Goal: Information Seeking & Learning: Understand process/instructions

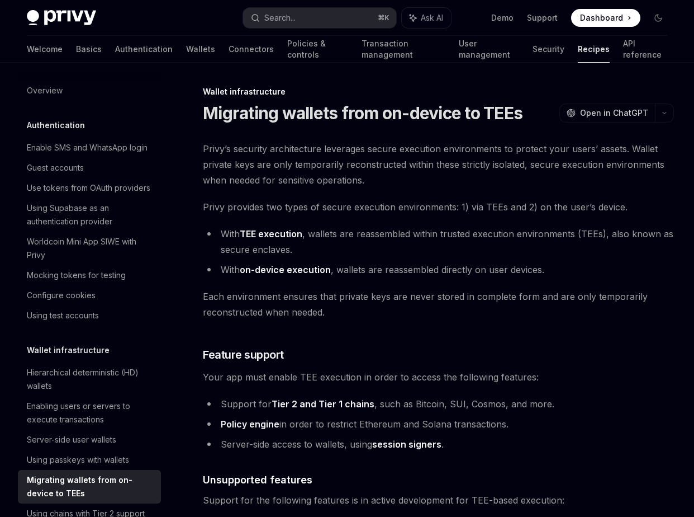
click at [397, 211] on span "Privy provides two types of secure execution environments: 1) via TEEs and 2) o…" at bounding box center [438, 207] width 471 height 16
click at [376, 149] on span "Privy’s security architecture leverages secure execution environments to protec…" at bounding box center [438, 164] width 471 height 47
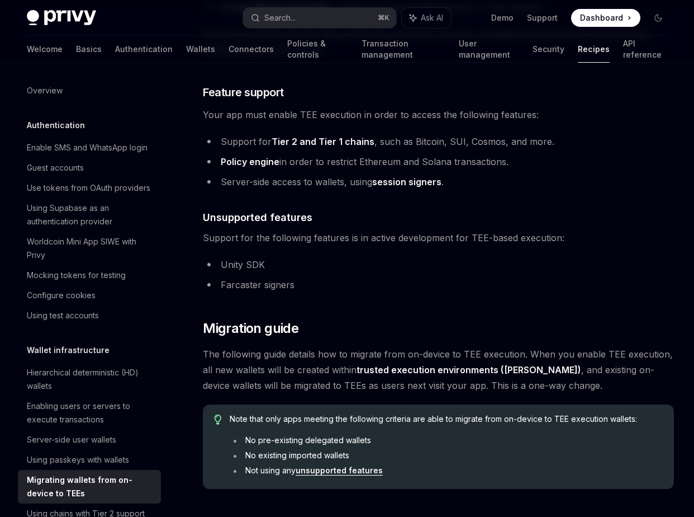
scroll to position [263, 0]
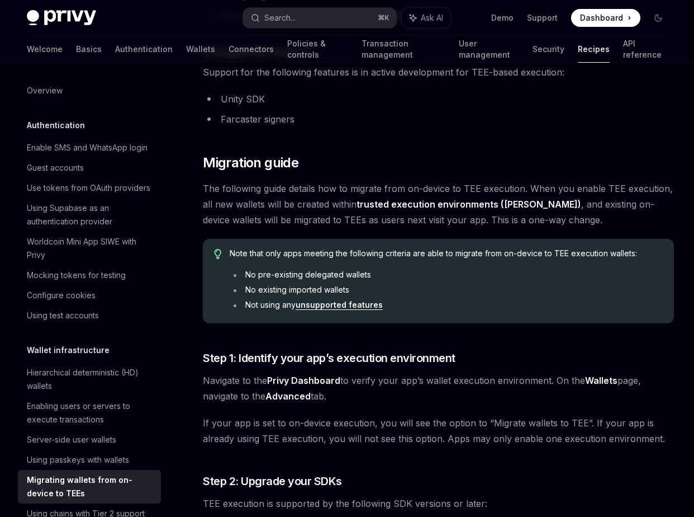
click at [348, 306] on link "unsupported features" at bounding box center [339, 305] width 87 height 10
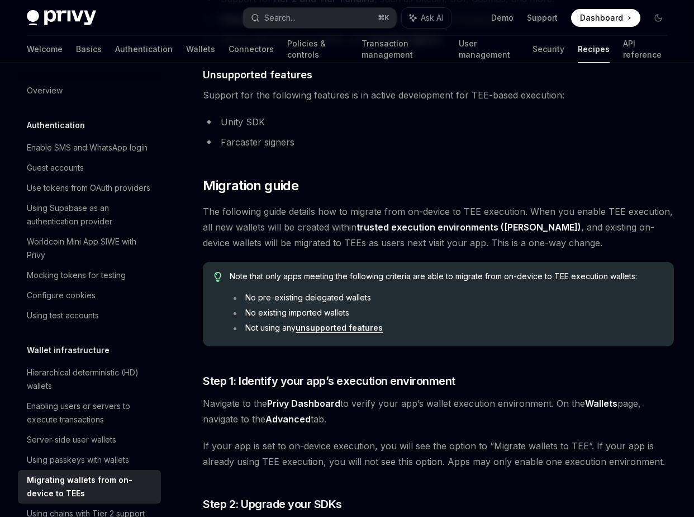
scroll to position [413, 0]
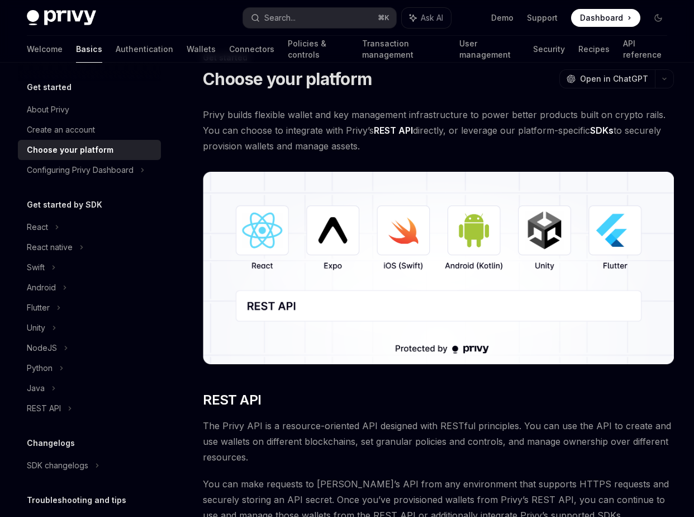
scroll to position [35, 0]
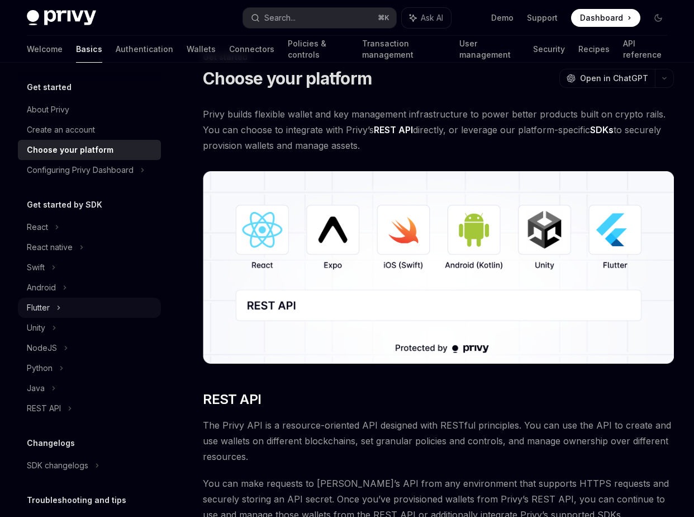
click at [48, 303] on div "Flutter" at bounding box center [38, 307] width 23 height 13
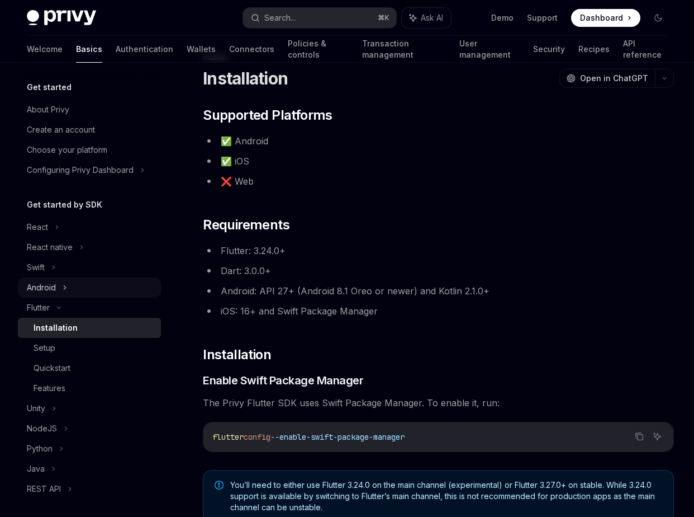
click at [45, 289] on div "Android" at bounding box center [41, 287] width 29 height 13
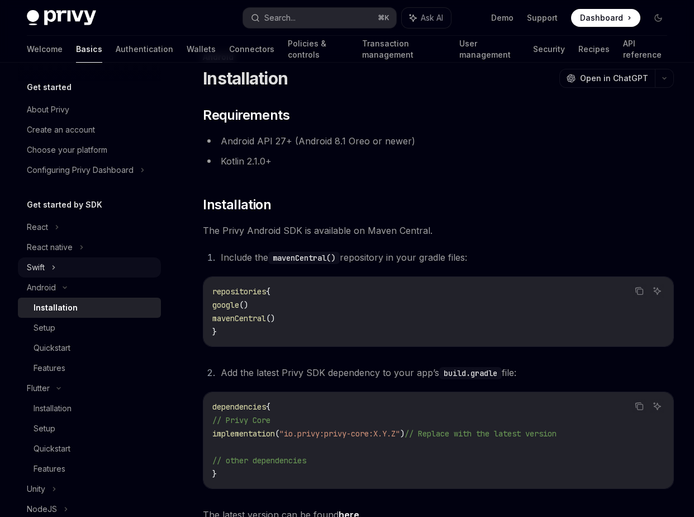
click at [56, 263] on icon at bounding box center [53, 267] width 4 height 13
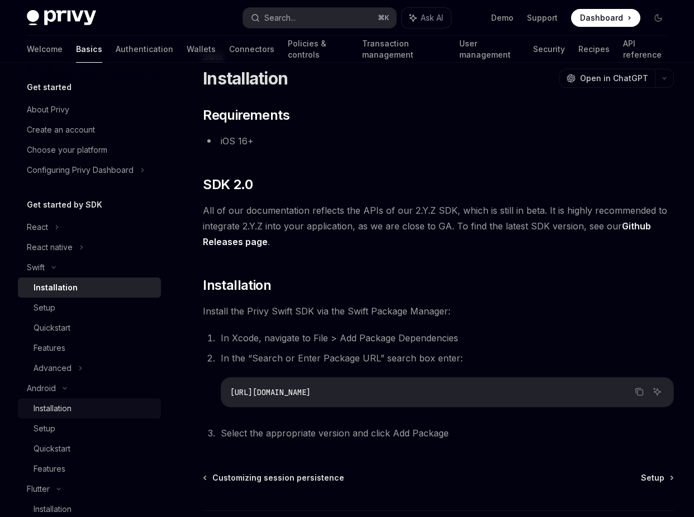
click at [68, 399] on link "Installation" at bounding box center [89, 408] width 143 height 20
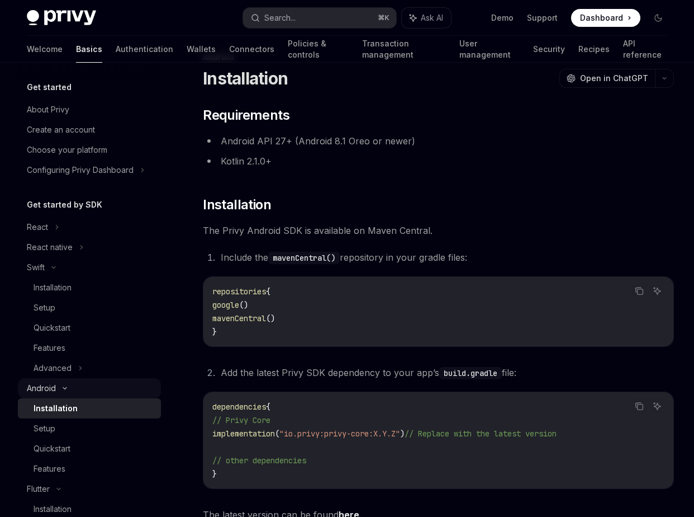
click at [79, 384] on div "Android" at bounding box center [89, 388] width 143 height 20
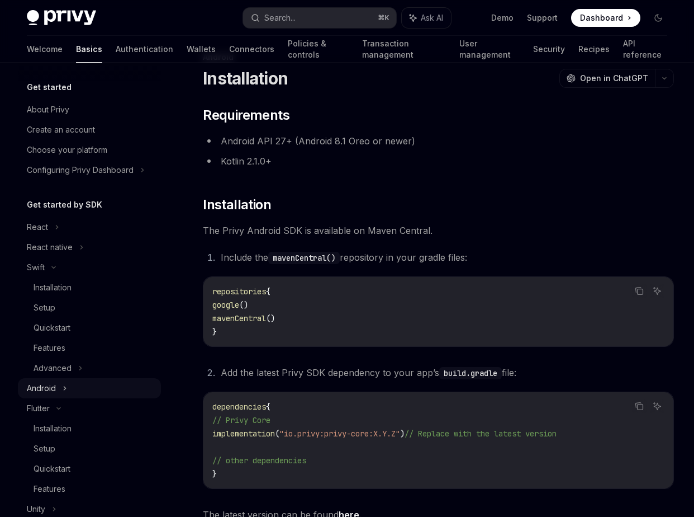
click at [79, 384] on div "Android" at bounding box center [89, 388] width 143 height 20
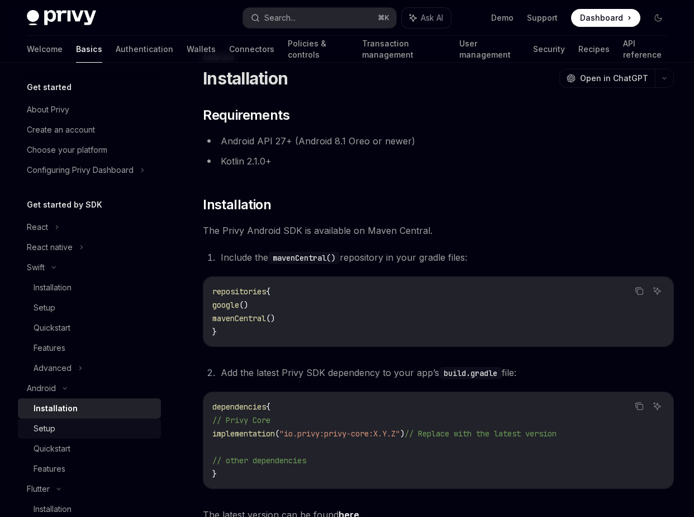
click at [69, 425] on div "Setup" at bounding box center [94, 428] width 121 height 13
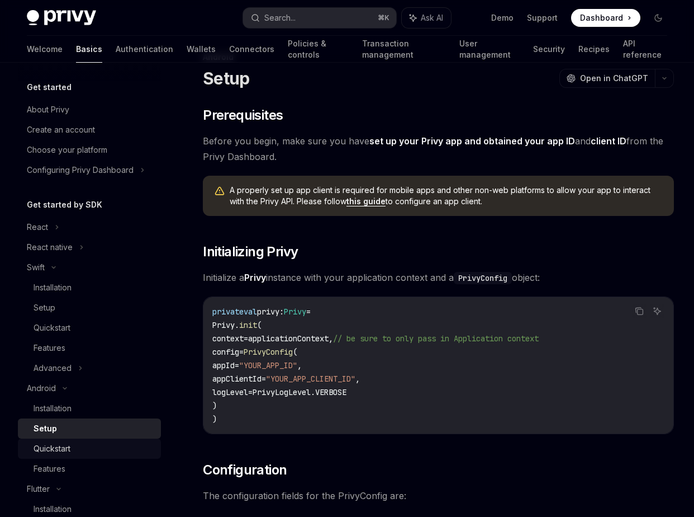
click at [72, 448] on div "Quickstart" at bounding box center [94, 448] width 121 height 13
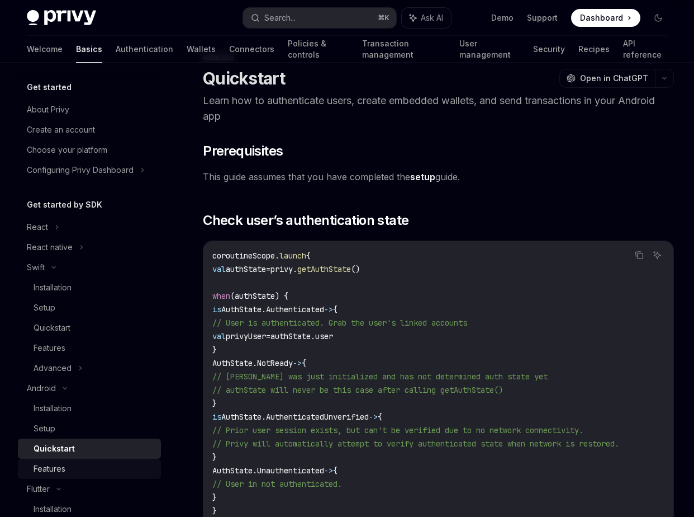
click at [74, 459] on link "Features" at bounding box center [89, 468] width 143 height 20
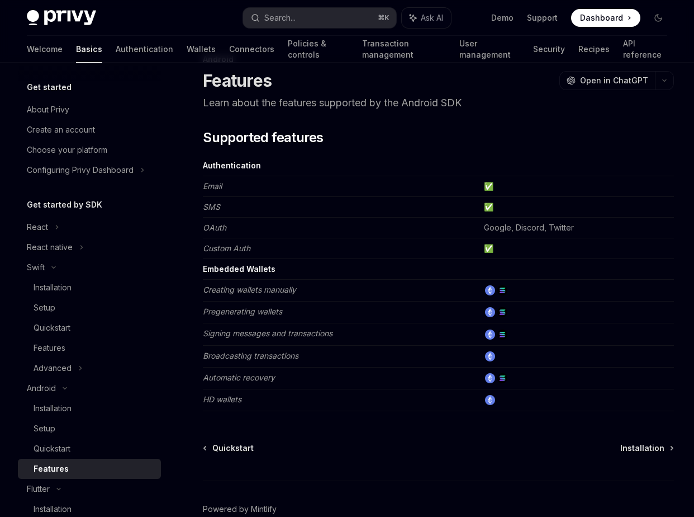
scroll to position [37, 0]
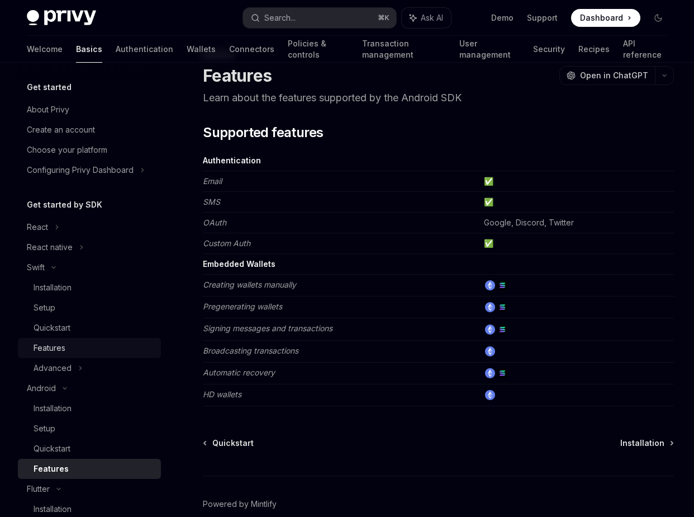
click at [75, 356] on link "Features" at bounding box center [89, 348] width 143 height 20
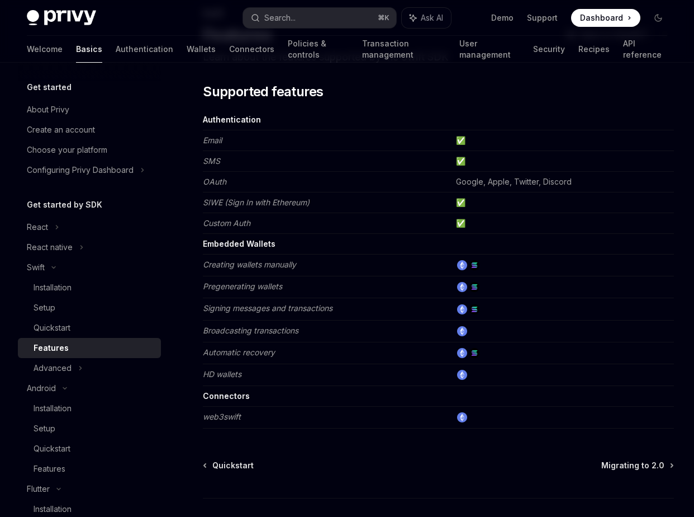
scroll to position [79, 0]
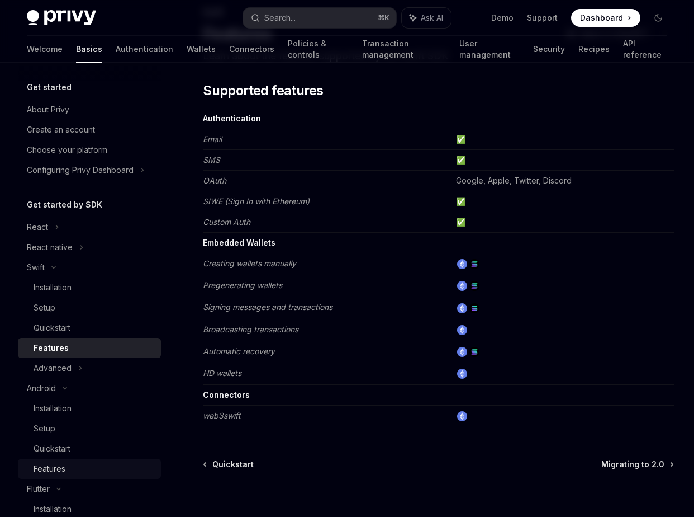
click at [89, 469] on div "Features" at bounding box center [94, 468] width 121 height 13
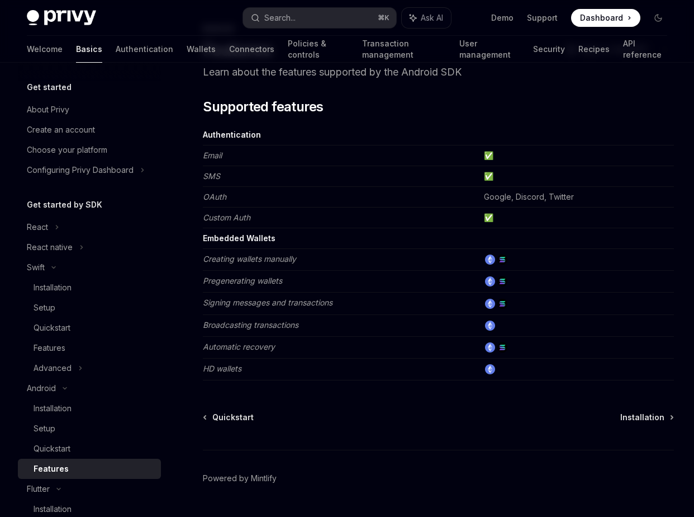
scroll to position [93, 0]
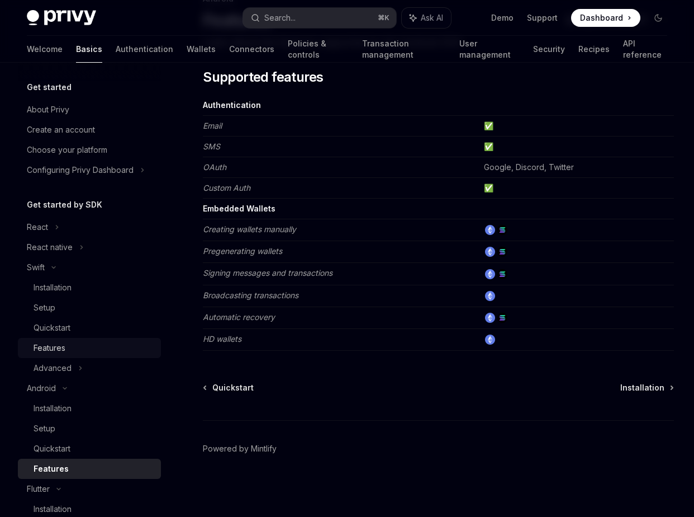
click at [67, 344] on div "Features" at bounding box center [94, 347] width 121 height 13
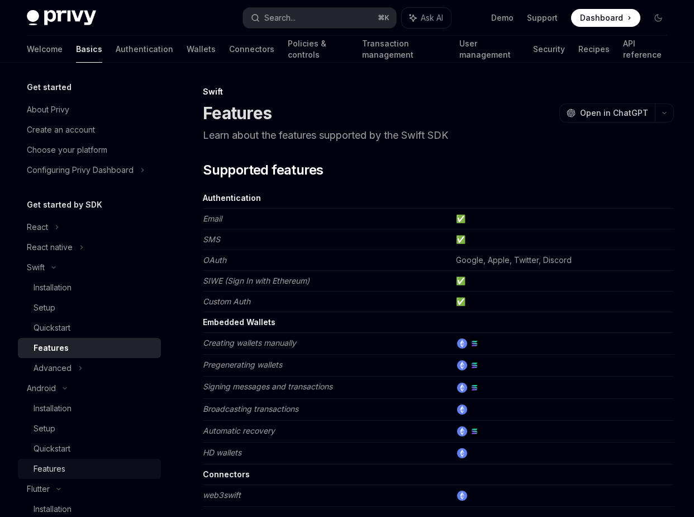
click at [69, 461] on link "Features" at bounding box center [89, 468] width 143 height 20
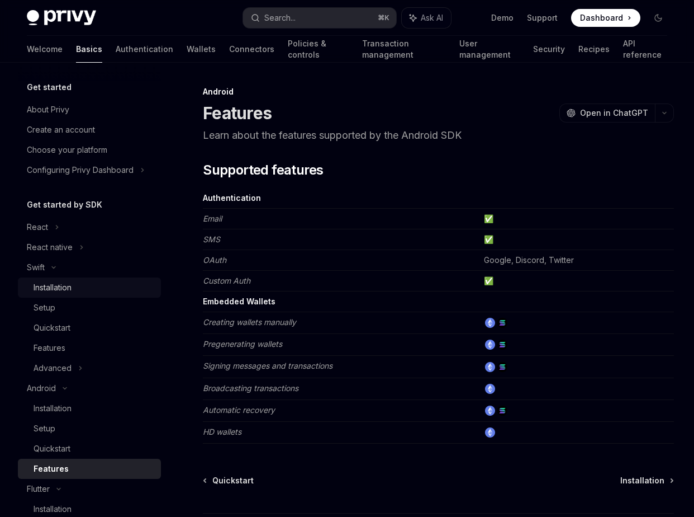
click at [68, 289] on div "Installation" at bounding box center [53, 287] width 38 height 13
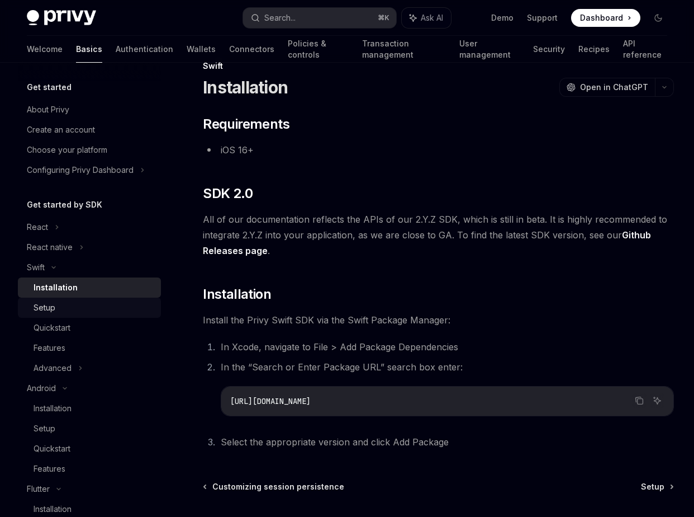
scroll to position [22, 0]
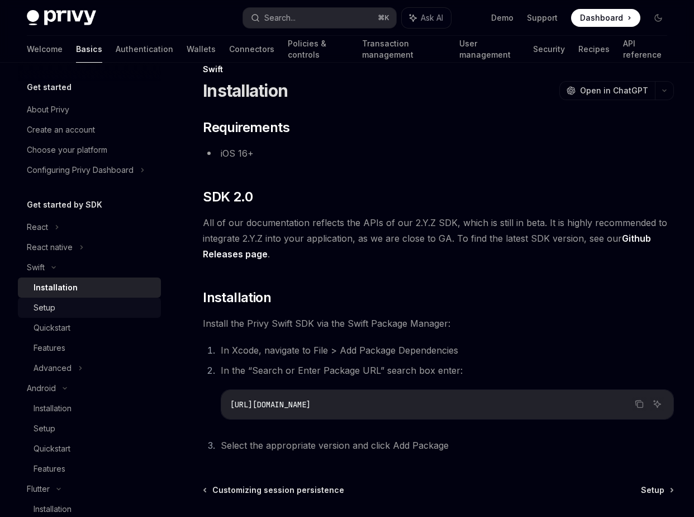
click at [74, 313] on div "Setup" at bounding box center [94, 307] width 121 height 13
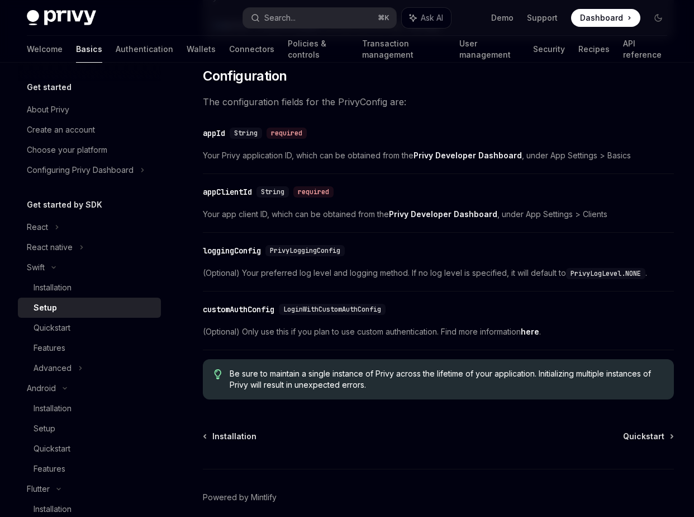
scroll to position [552, 0]
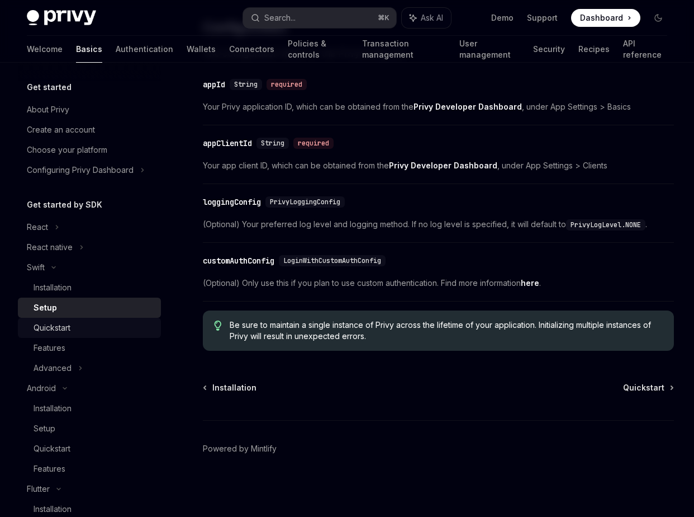
click at [87, 332] on div "Quickstart" at bounding box center [94, 327] width 121 height 13
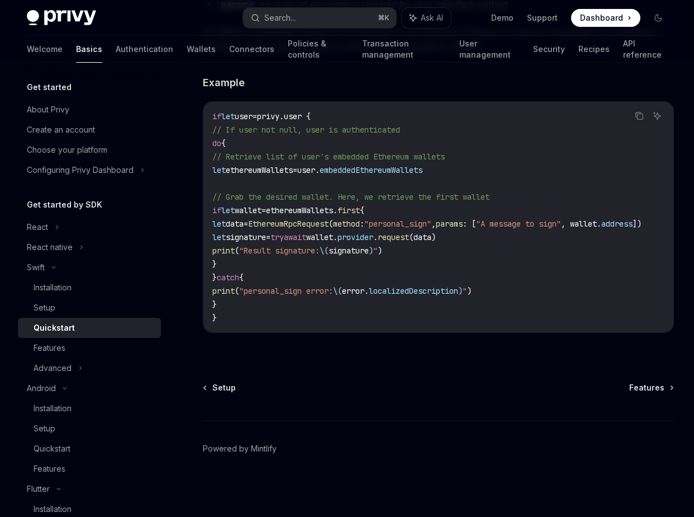
scroll to position [2193, 0]
click at [77, 154] on div "Choose your platform" at bounding box center [67, 149] width 81 height 13
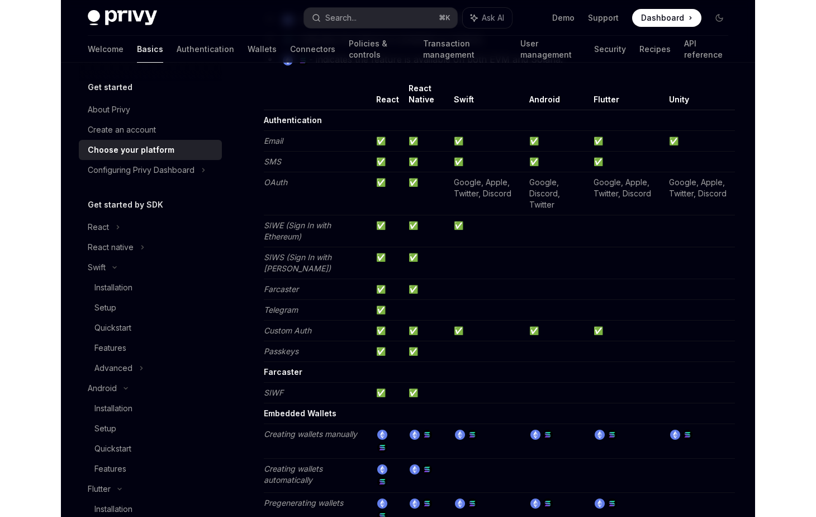
scroll to position [1098, 0]
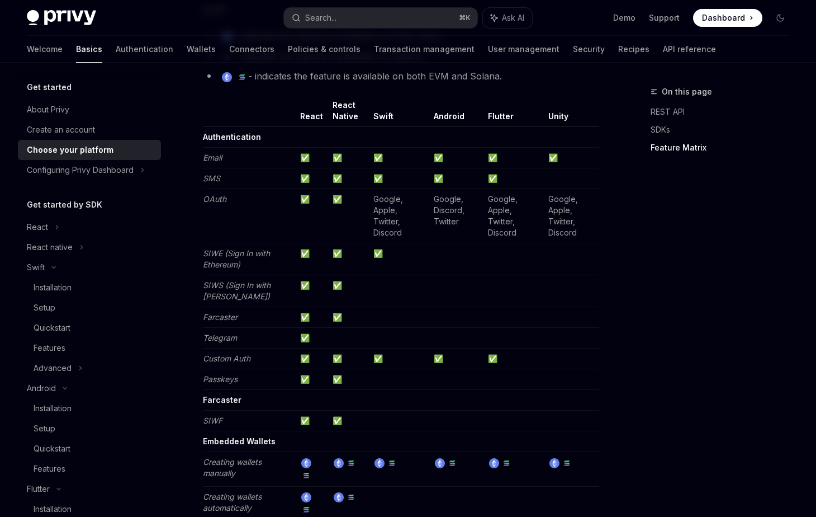
click at [412, 304] on td at bounding box center [399, 291] width 60 height 32
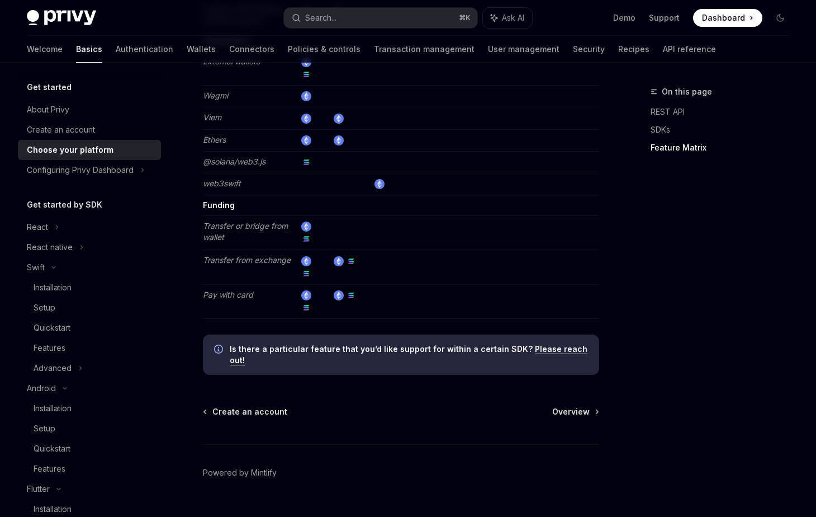
scroll to position [2063, 0]
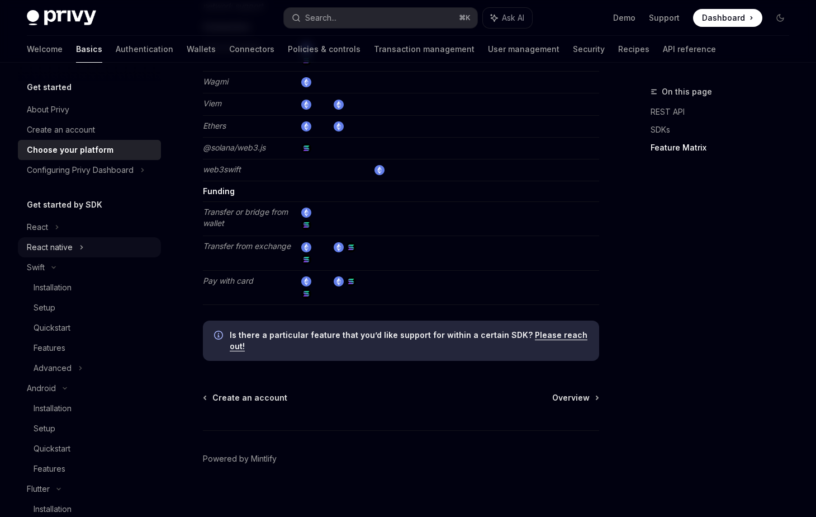
click at [86, 243] on div "React native" at bounding box center [89, 247] width 143 height 20
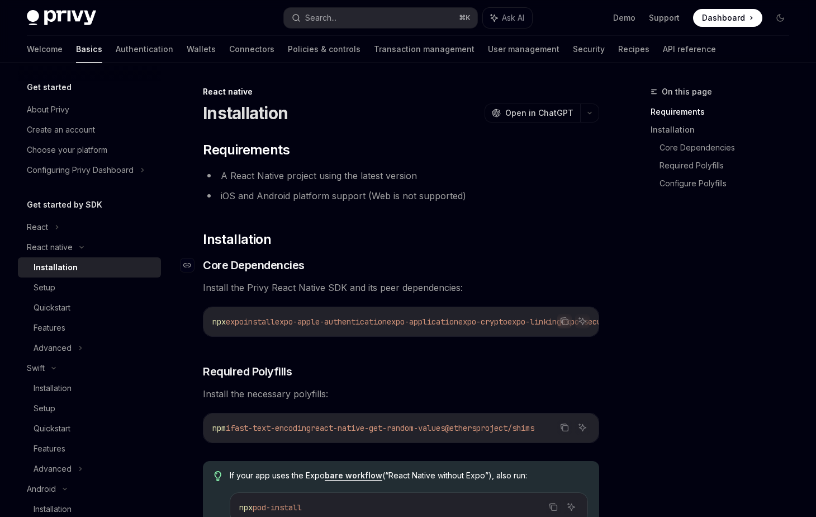
click at [391, 271] on h3 "​ Core Dependencies" at bounding box center [401, 265] width 396 height 16
click at [75, 287] on div "Setup" at bounding box center [94, 287] width 121 height 13
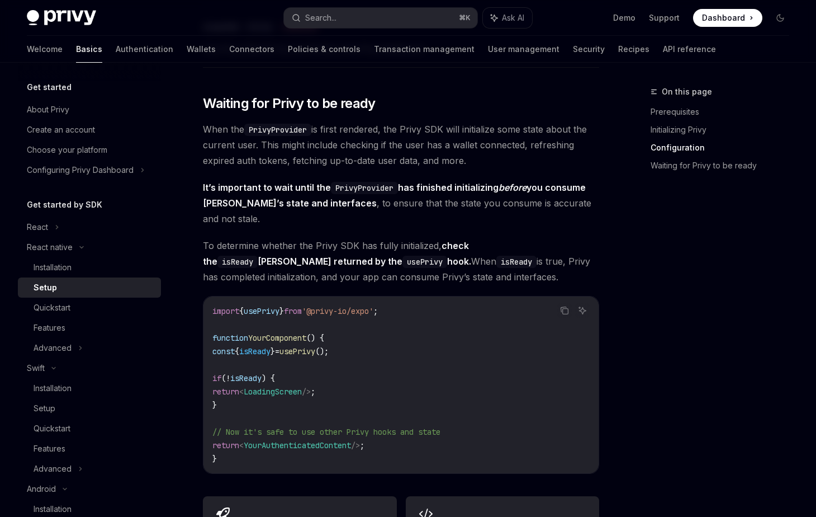
scroll to position [1015, 0]
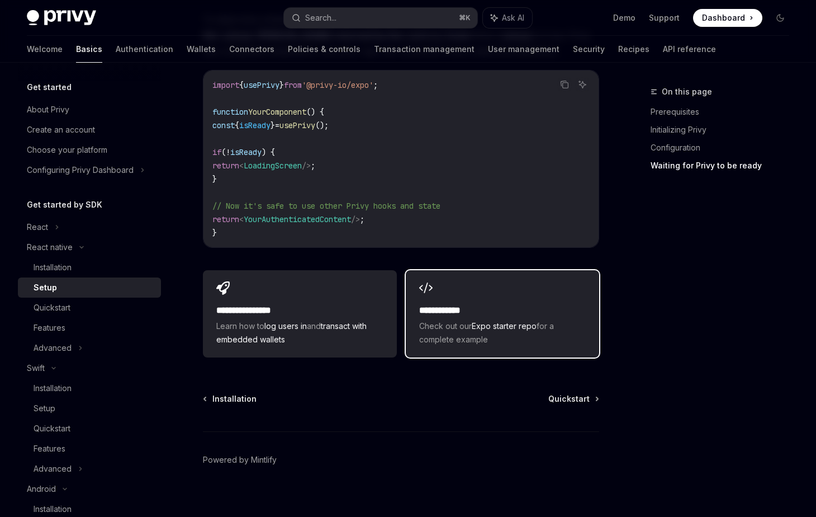
click at [519, 304] on h2 "**********" at bounding box center [502, 310] width 167 height 13
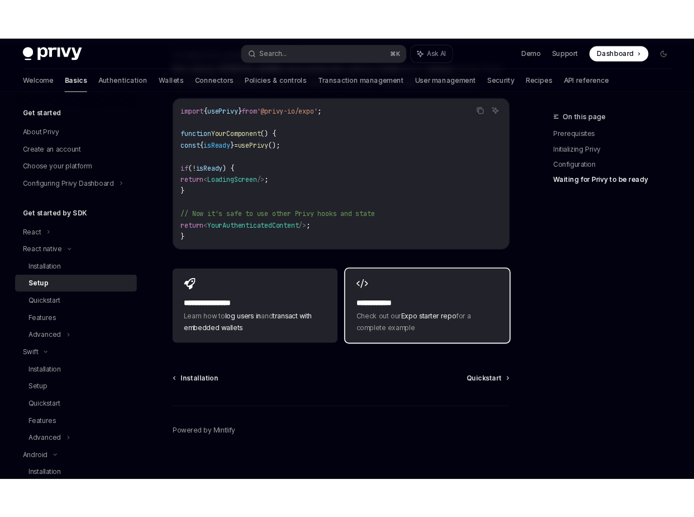
scroll to position [995, 0]
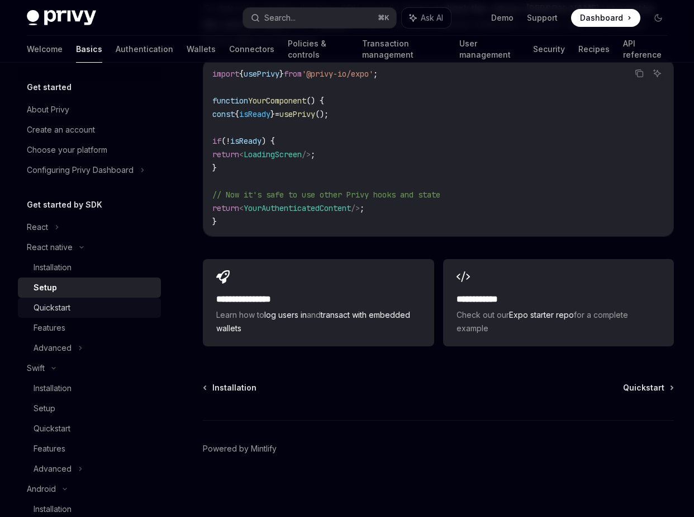
type textarea "*"
